Goal: Consume media (video, audio): Consume media (video, audio)

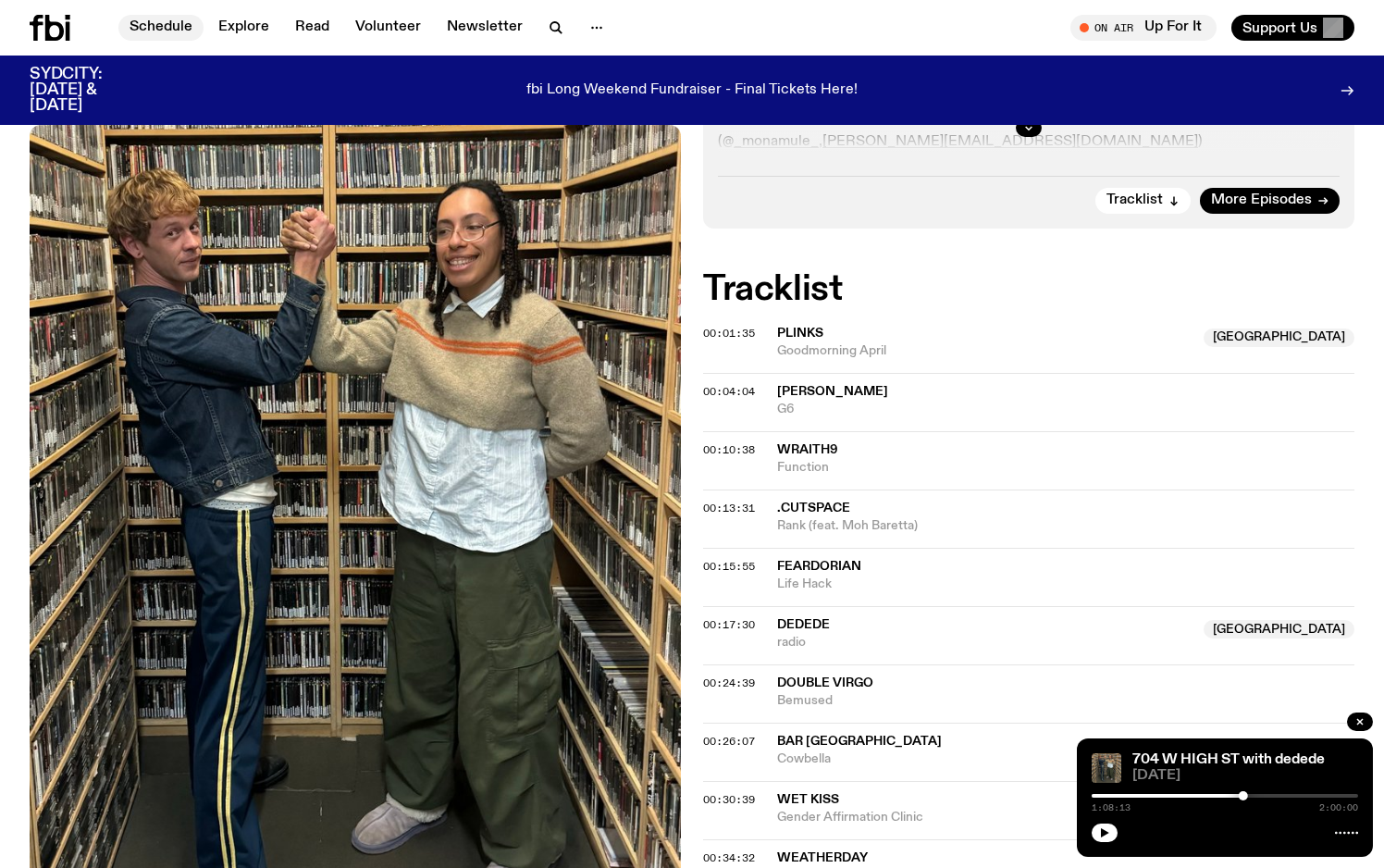
scroll to position [570, 0]
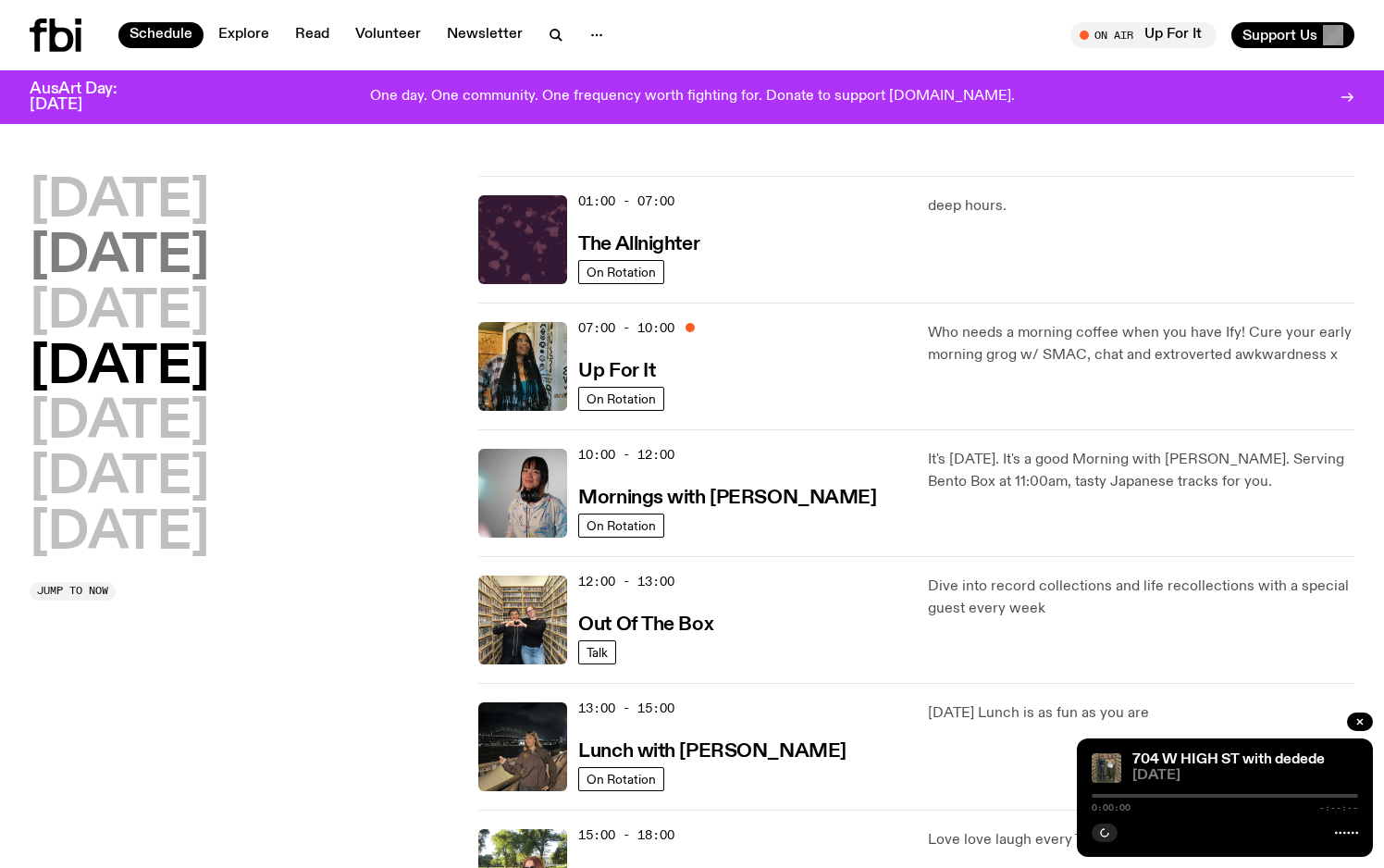
click at [158, 250] on h2 "[DATE]" at bounding box center [119, 257] width 179 height 52
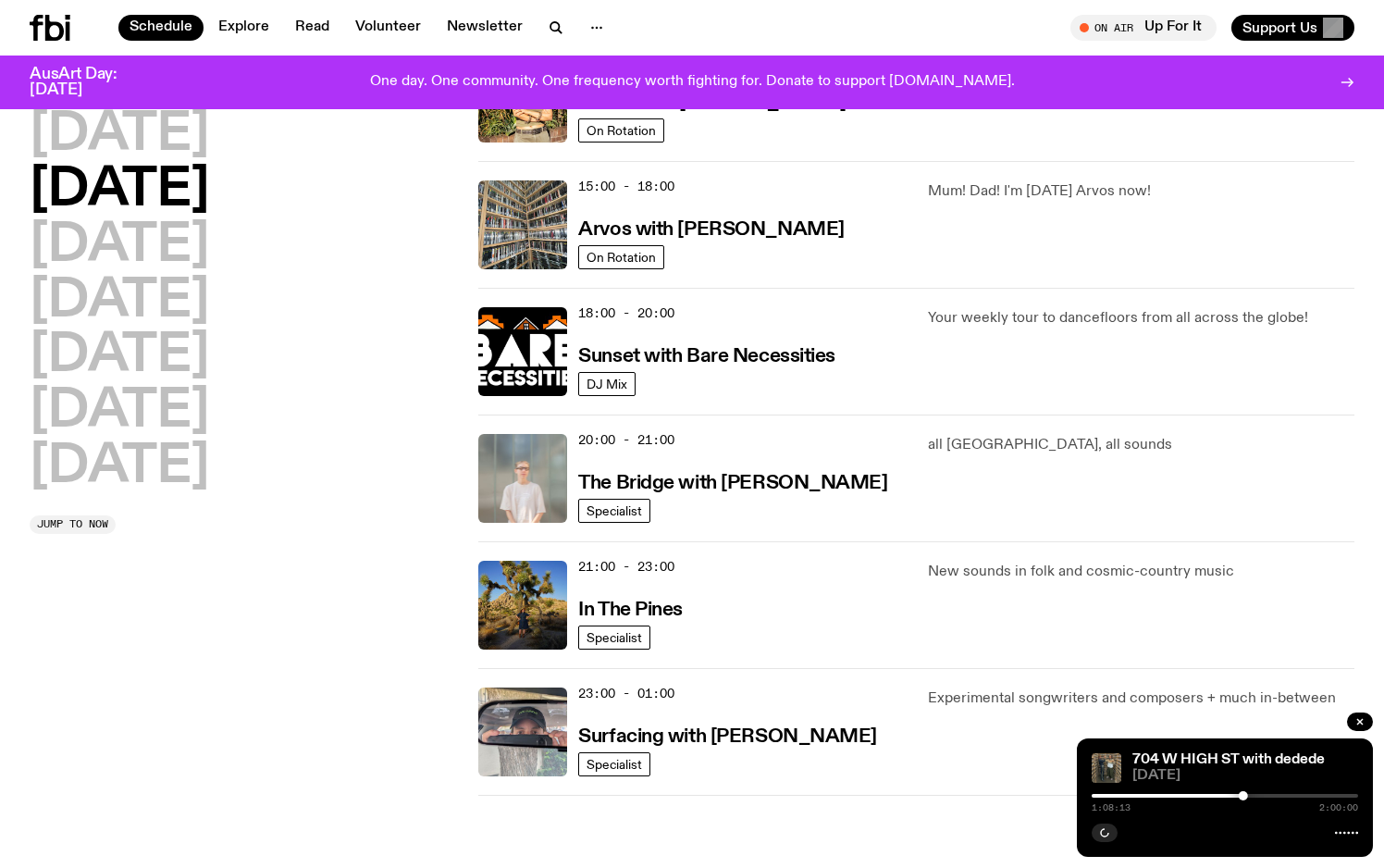
scroll to position [637, 0]
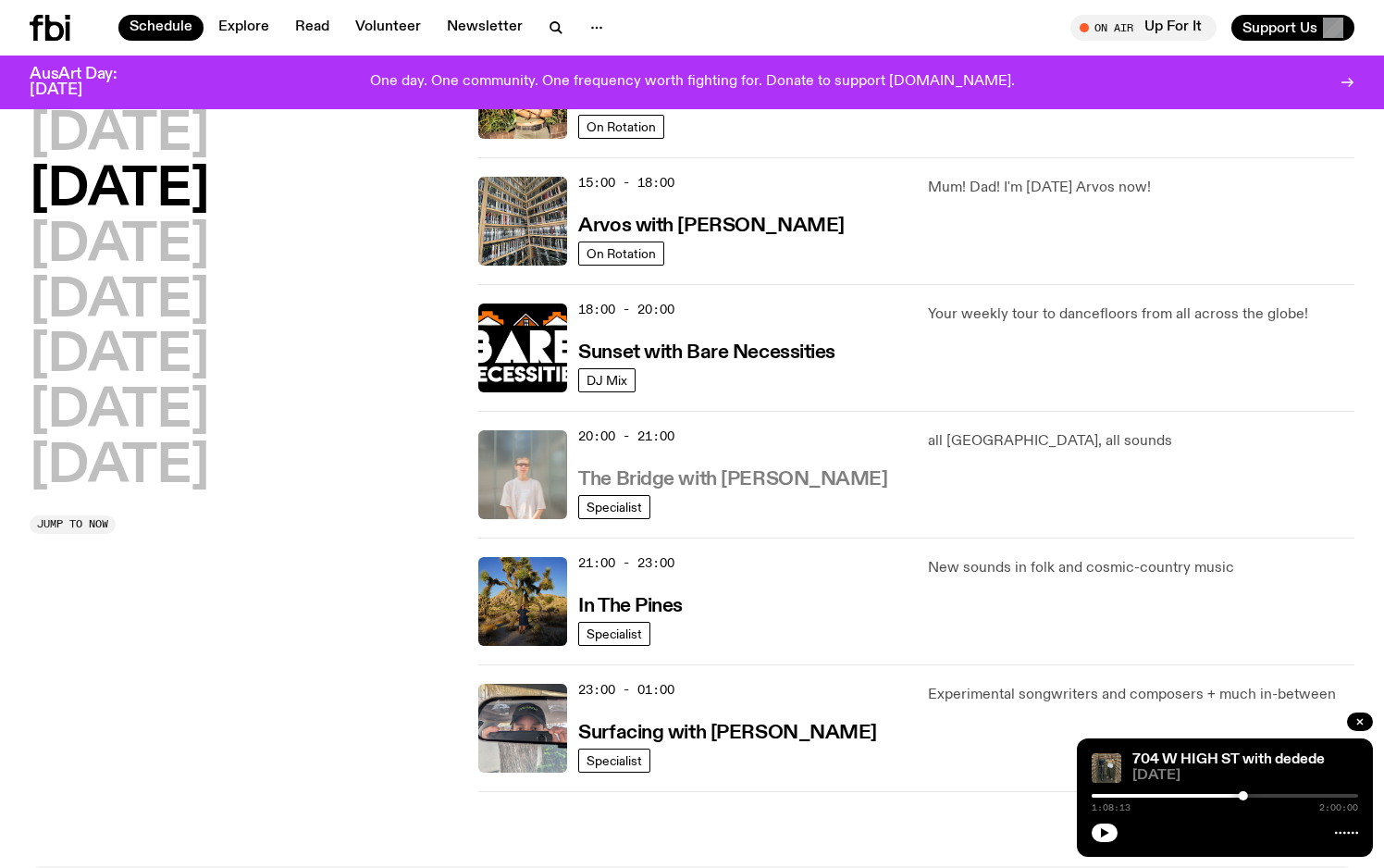
click at [604, 470] on h3 "The Bridge with [PERSON_NAME]" at bounding box center [733, 480] width 310 height 19
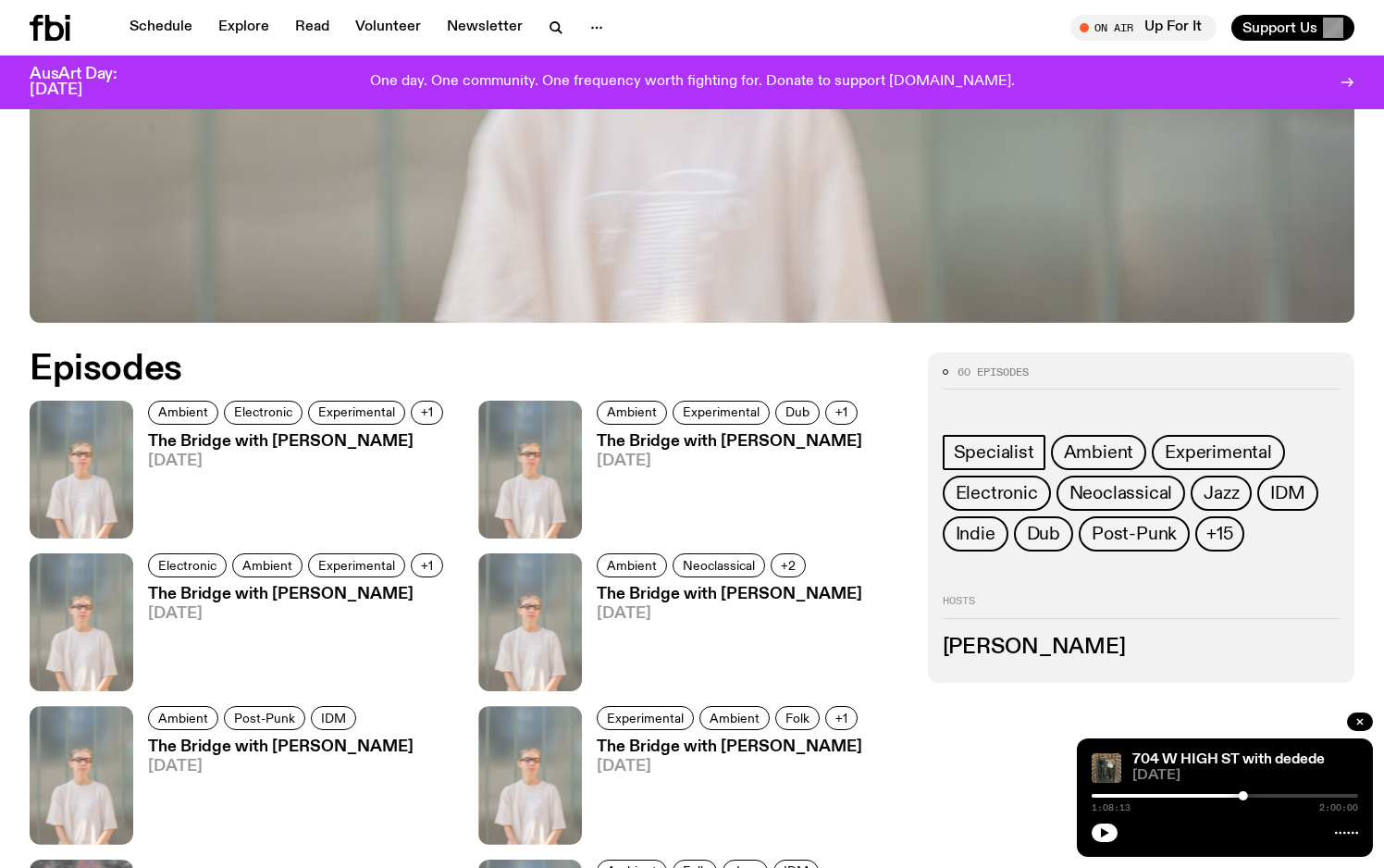
scroll to position [760, 0]
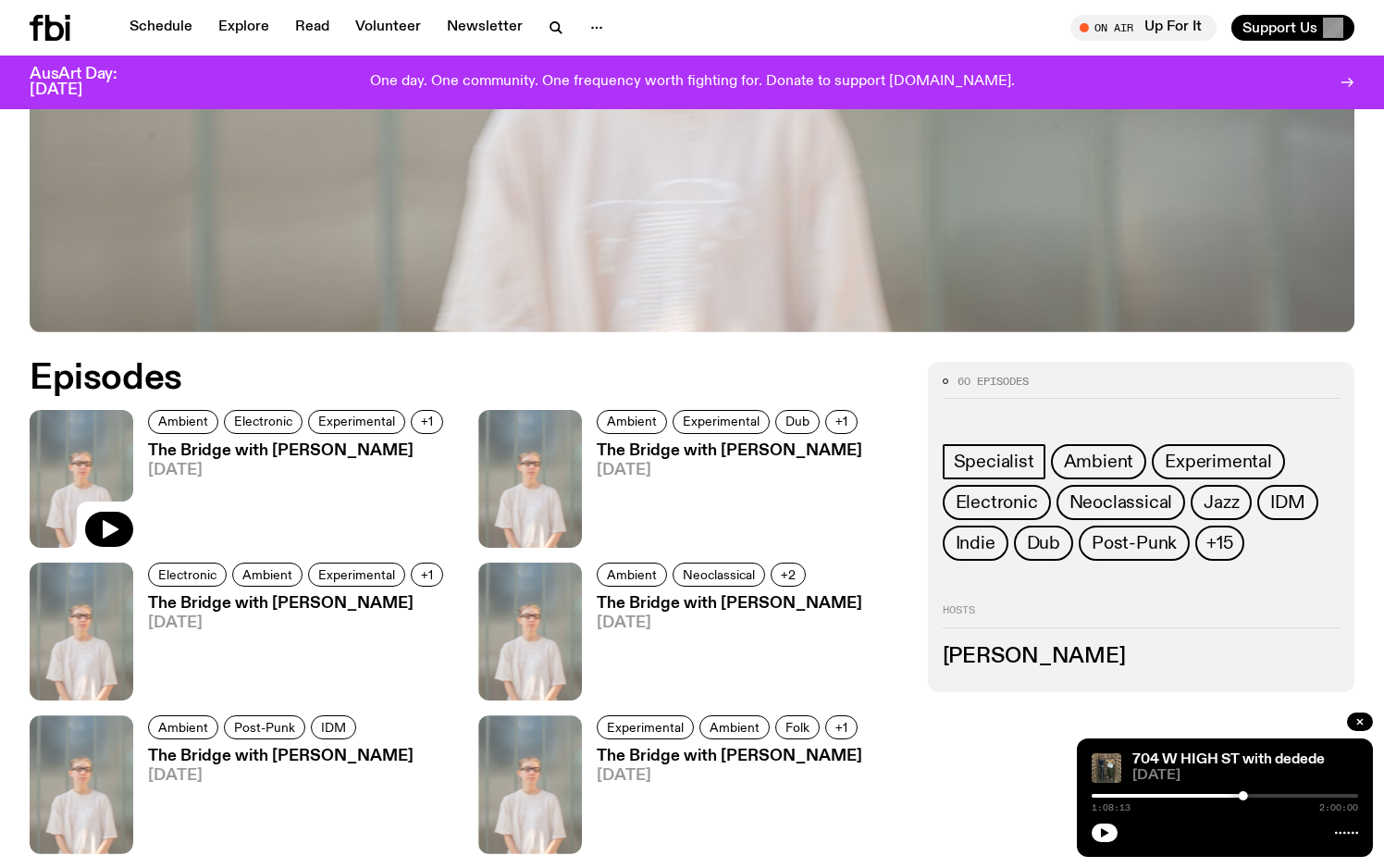
click at [108, 502] on icon at bounding box center [81, 479] width 103 height 138
click at [108, 522] on icon "button" at bounding box center [109, 528] width 22 height 22
click at [425, 423] on span "+1" at bounding box center [427, 421] width 12 height 14
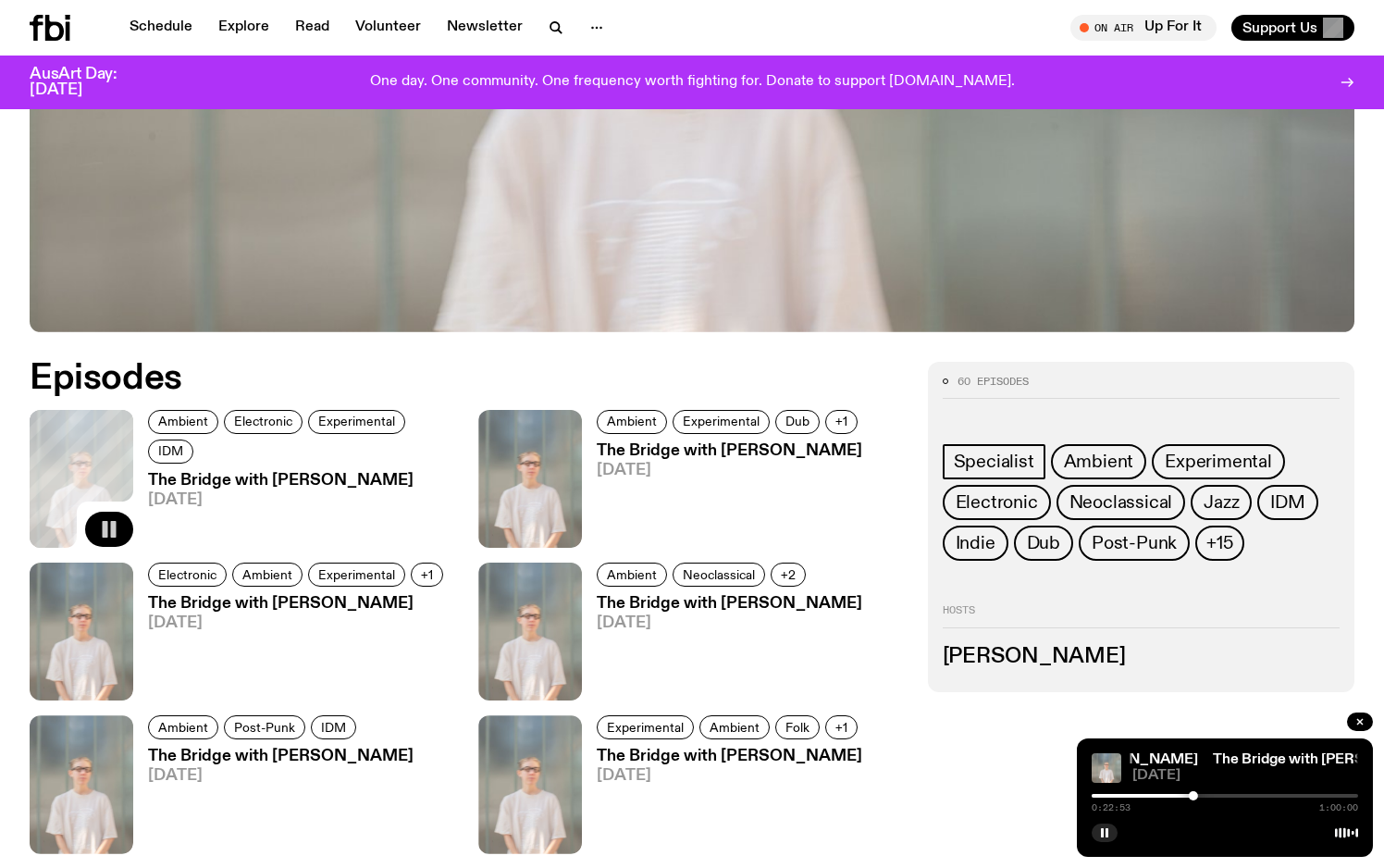
click at [1204, 799] on div "0:22:53 1:00:00" at bounding box center [1225, 801] width 267 height 22
drag, startPoint x: 1195, startPoint y: 800, endPoint x: 1210, endPoint y: 798, distance: 15.1
click at [1210, 798] on div "0:22:55 1:00:00" at bounding box center [1225, 801] width 267 height 22
drag, startPoint x: 1196, startPoint y: 799, endPoint x: 1207, endPoint y: 799, distance: 11.0
click at [1207, 799] on div at bounding box center [1205, 796] width 10 height 10
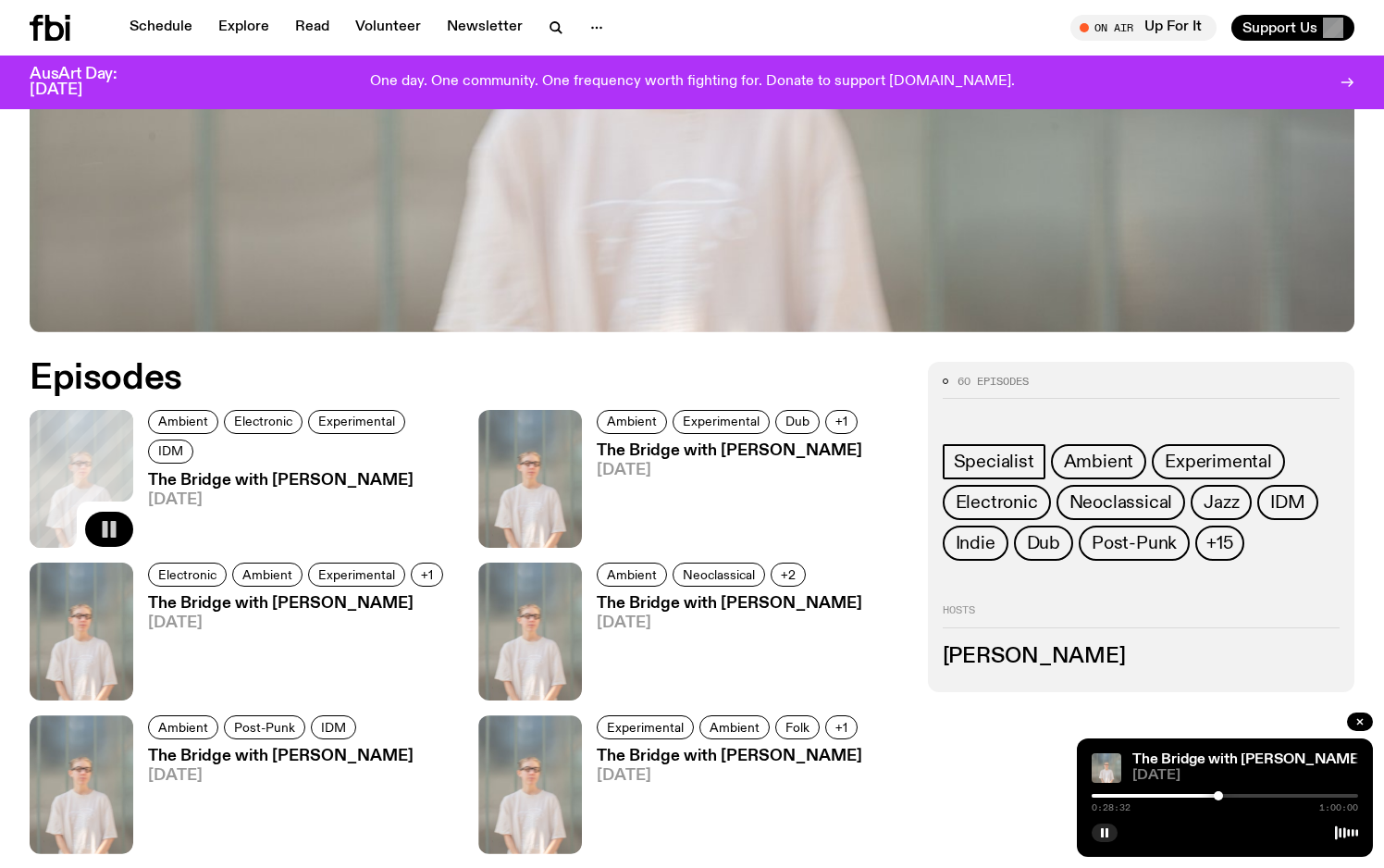
drag, startPoint x: 1208, startPoint y: 798, endPoint x: 1219, endPoint y: 798, distance: 11.0
click at [1219, 798] on div at bounding box center [1219, 796] width 10 height 10
click at [1225, 796] on div at bounding box center [1225, 796] width 10 height 10
click at [1232, 796] on div at bounding box center [1233, 796] width 10 height 10
click at [1098, 824] on button "button" at bounding box center [1105, 832] width 26 height 18
